Goal: Information Seeking & Learning: Understand process/instructions

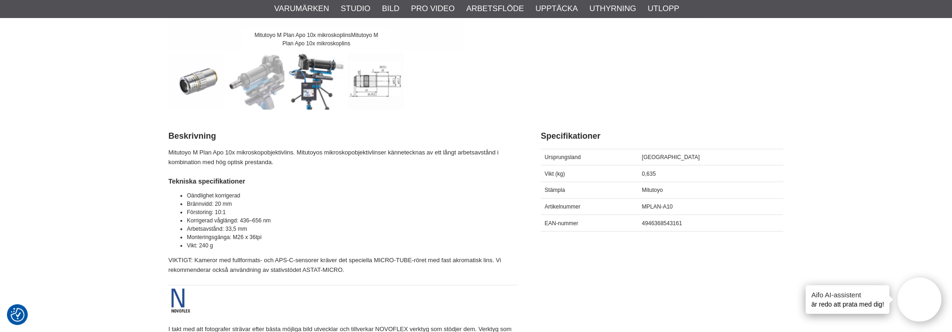
scroll to position [324, 0]
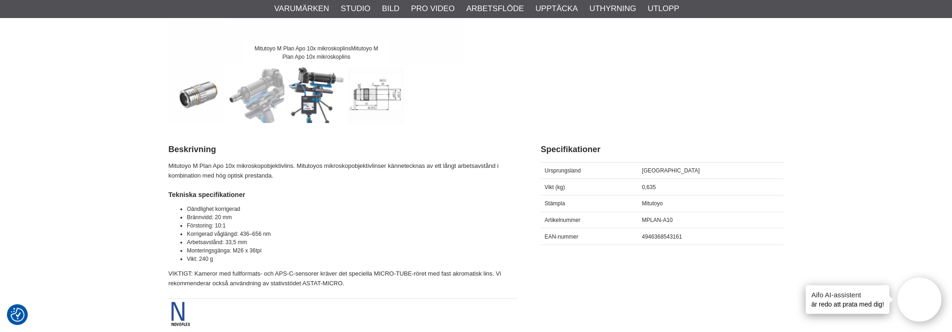
click at [317, 97] on img at bounding box center [317, 95] width 56 height 56
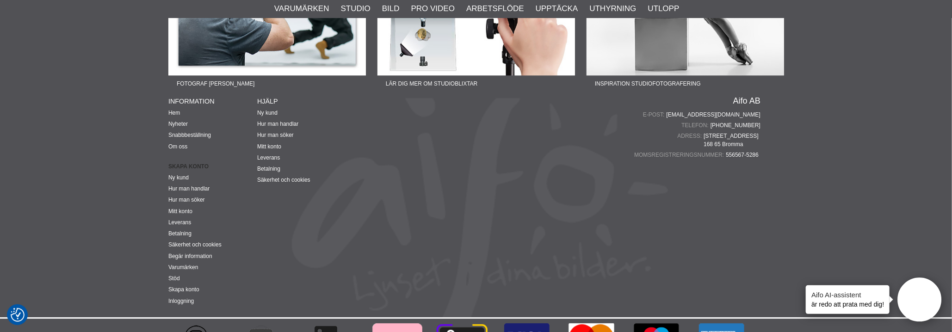
scroll to position [1573, 0]
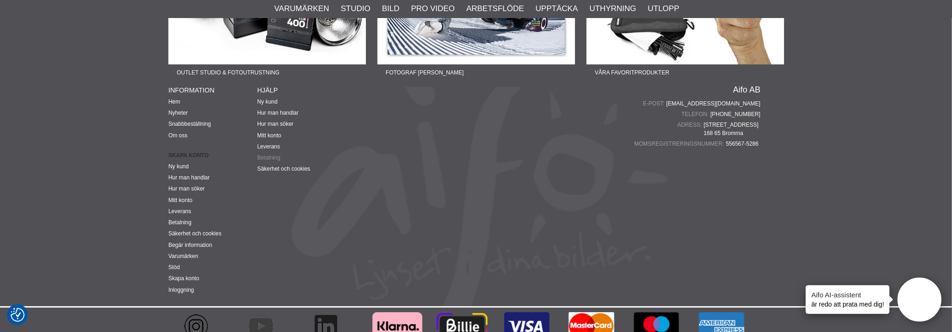
click at [271, 157] on font "Betalning" at bounding box center [268, 157] width 23 height 6
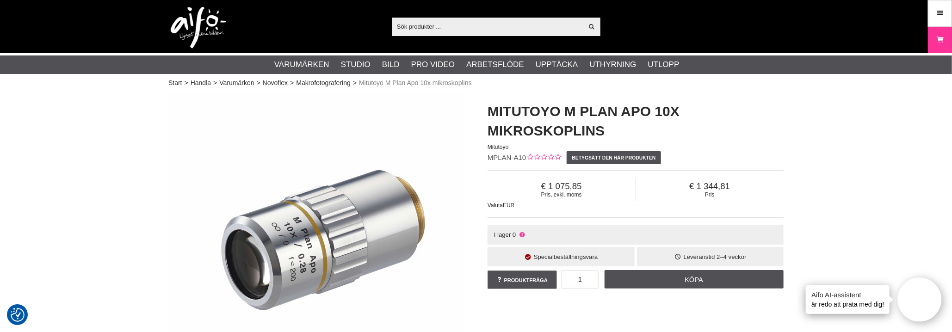
drag, startPoint x: 864, startPoint y: 162, endPoint x: 867, endPoint y: 170, distance: 7.8
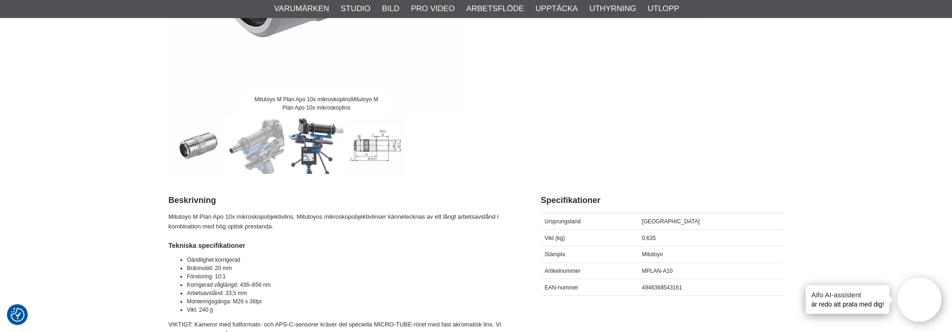
scroll to position [278, 0]
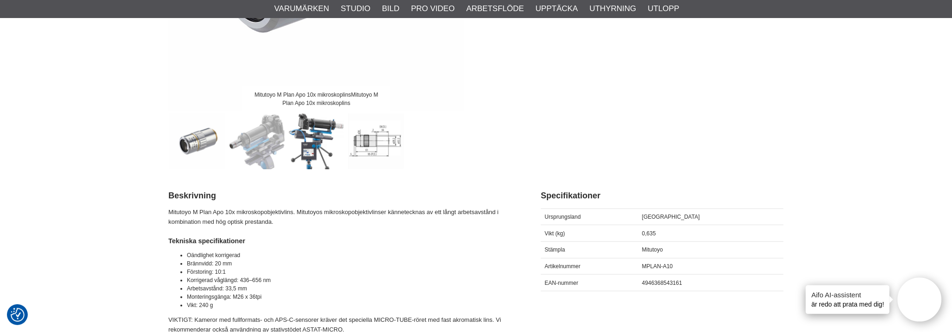
click at [261, 142] on img at bounding box center [257, 141] width 56 height 56
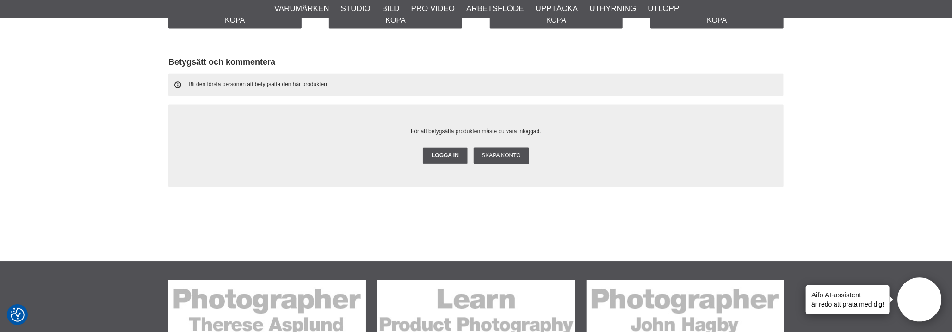
scroll to position [1295, 0]
